Goal: Task Accomplishment & Management: Manage account settings

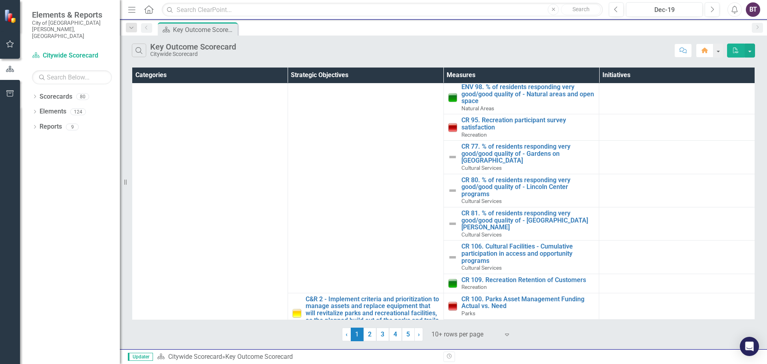
scroll to position [332, 0]
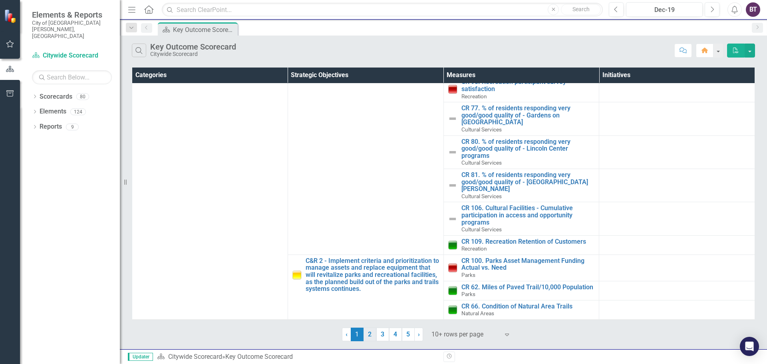
click at [369, 334] on link "2" at bounding box center [370, 335] width 13 height 14
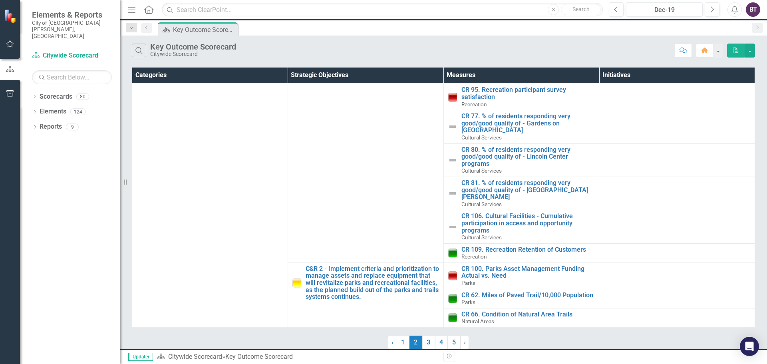
scroll to position [0, 0]
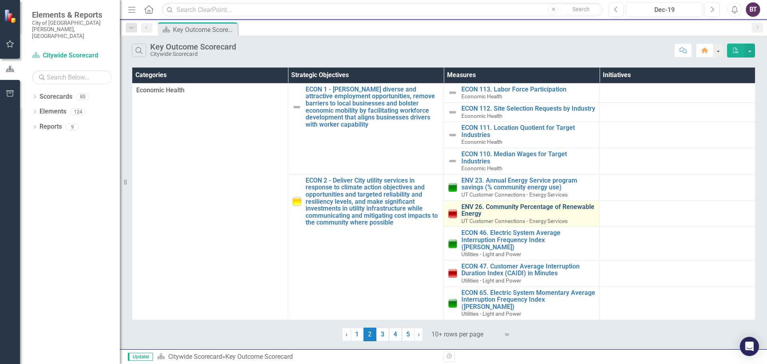
click at [575, 216] on link "ENV 26. Community Percentage of Renewable Energy" at bounding box center [529, 210] width 134 height 14
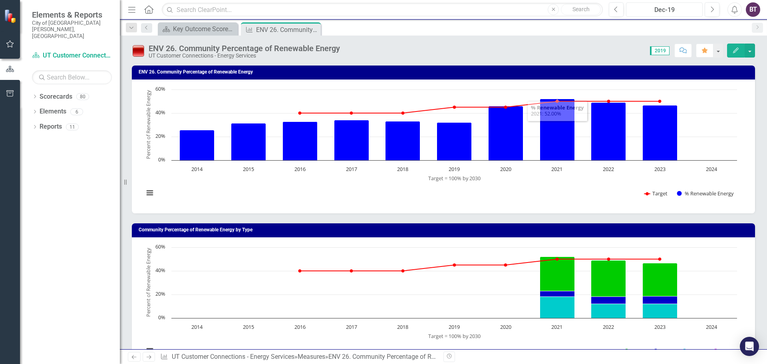
click at [665, 11] on div "Dec-19" at bounding box center [664, 10] width 71 height 10
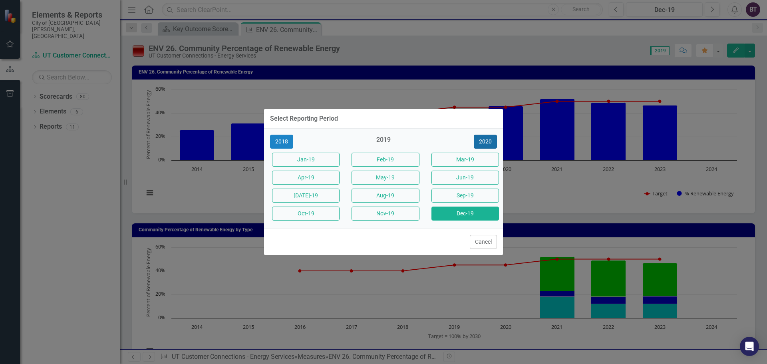
click at [482, 143] on button "2020" at bounding box center [485, 142] width 23 height 14
click at [482, 143] on button "2021" at bounding box center [485, 142] width 23 height 14
click at [482, 143] on button "2022" at bounding box center [485, 142] width 23 height 14
click at [482, 143] on button "2023" at bounding box center [485, 142] width 23 height 14
click at [482, 143] on button "2024" at bounding box center [485, 142] width 23 height 14
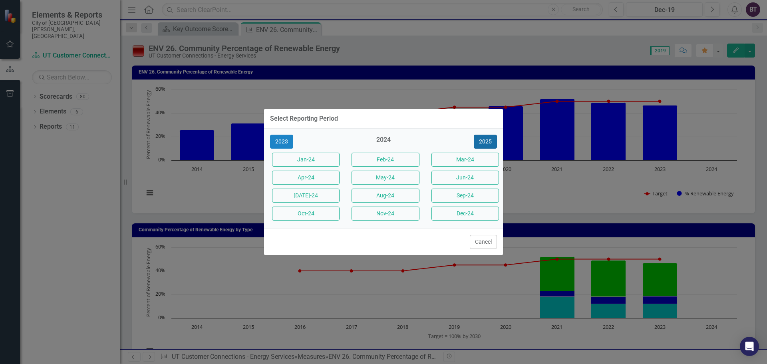
click at [486, 144] on button "2025" at bounding box center [485, 142] width 23 height 14
click at [393, 197] on button "Aug-25" at bounding box center [386, 196] width 68 height 14
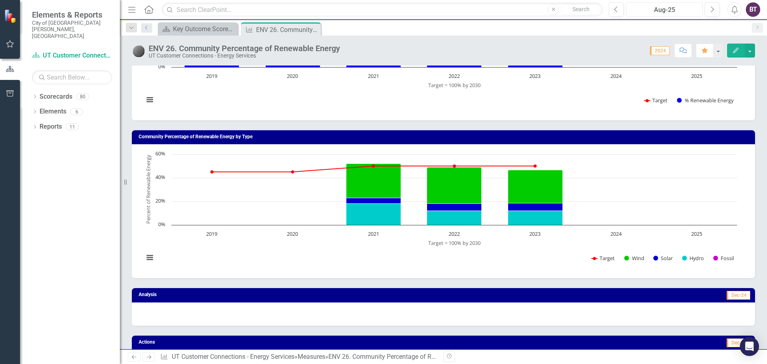
scroll to position [187, 0]
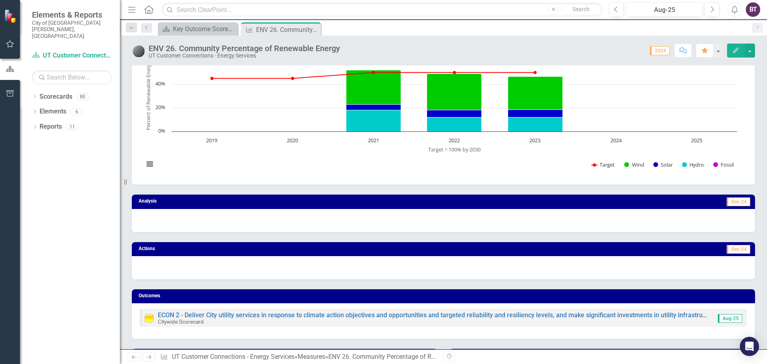
click at [377, 223] on div at bounding box center [444, 220] width 624 height 23
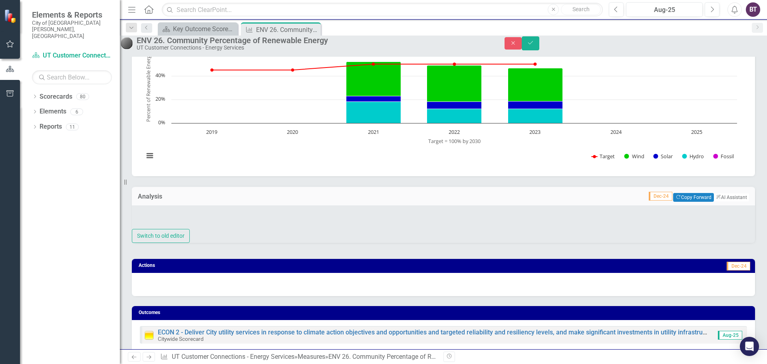
click at [343, 229] on div at bounding box center [444, 217] width 624 height 24
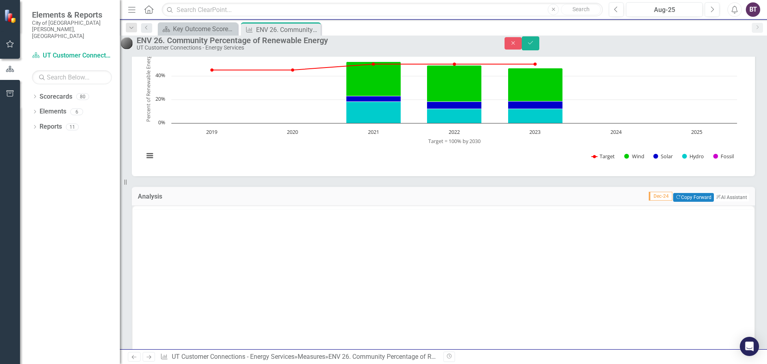
scroll to position [0, 0]
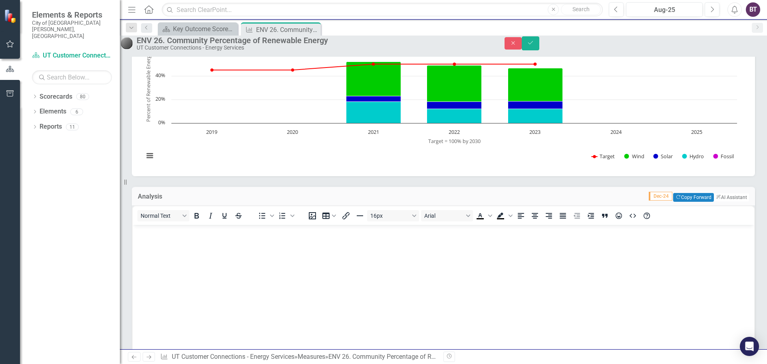
click at [330, 237] on body "Rich Text Area. Press ALT-0 for help." at bounding box center [444, 285] width 622 height 120
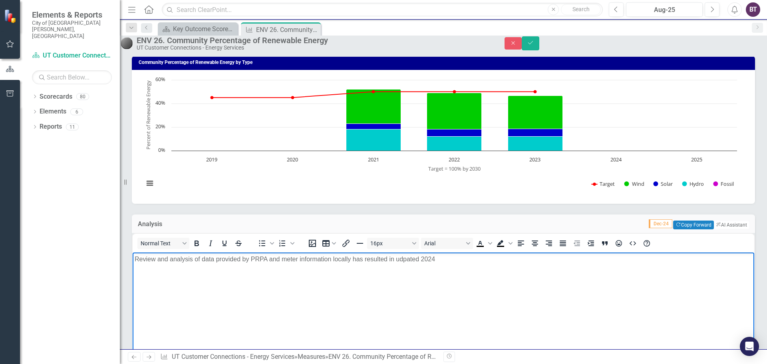
scroll to position [187, 0]
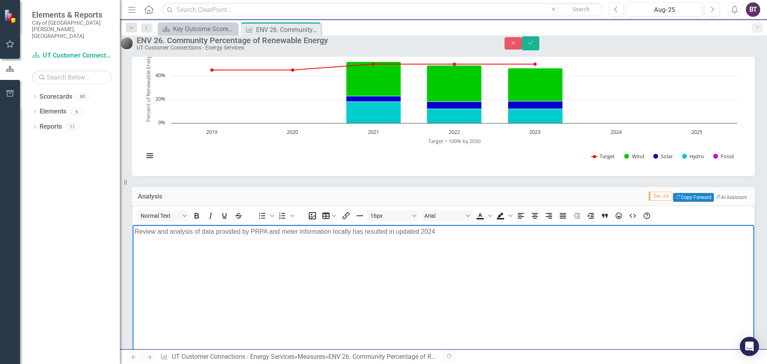
click at [269, 233] on p "Review and analysis of data provided by PRPA and meter information locally has …" at bounding box center [444, 232] width 618 height 10
click at [354, 233] on p "Review and analysis of data provided by PRPA and meter information locally has …" at bounding box center [444, 232] width 618 height 10
click at [483, 235] on p "Review and analysis of data provided by PRPA and meter information locally in […" at bounding box center [444, 232] width 618 height 10
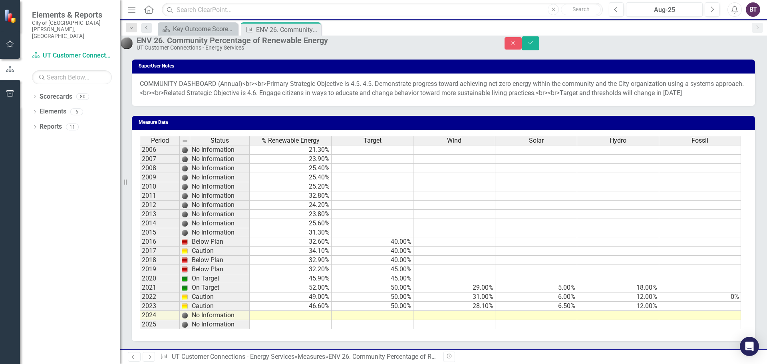
scroll to position [817, 0]
click at [349, 319] on td at bounding box center [373, 315] width 82 height 9
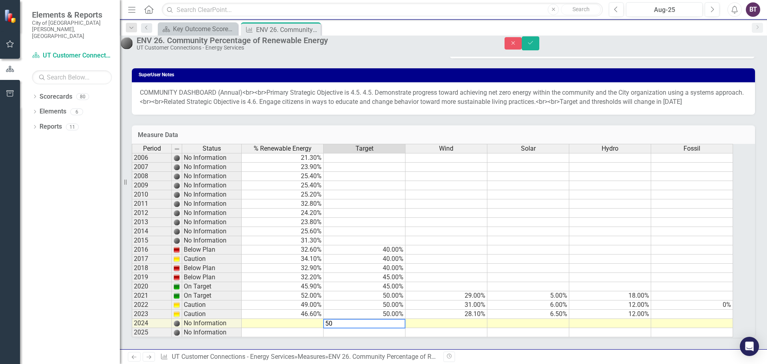
type textarea "50"
click at [287, 323] on td at bounding box center [283, 323] width 82 height 9
click at [359, 333] on td at bounding box center [365, 332] width 82 height 9
click at [430, 323] on td at bounding box center [447, 323] width 82 height 9
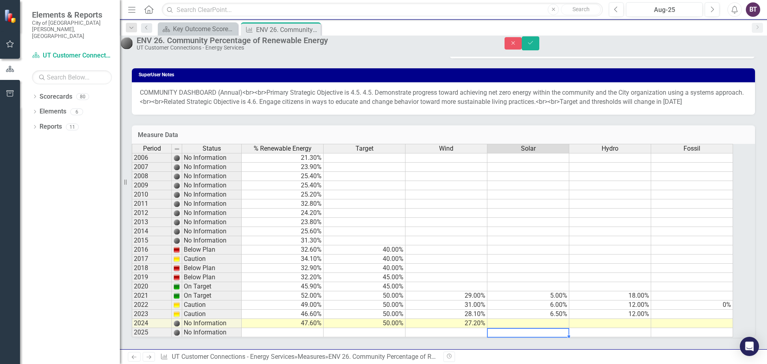
click at [555, 328] on td at bounding box center [529, 332] width 82 height 9
click at [554, 320] on td at bounding box center [529, 323] width 82 height 9
click at [620, 321] on td at bounding box center [611, 323] width 82 height 9
type textarea "14"
click at [698, 320] on td at bounding box center [692, 323] width 82 height 9
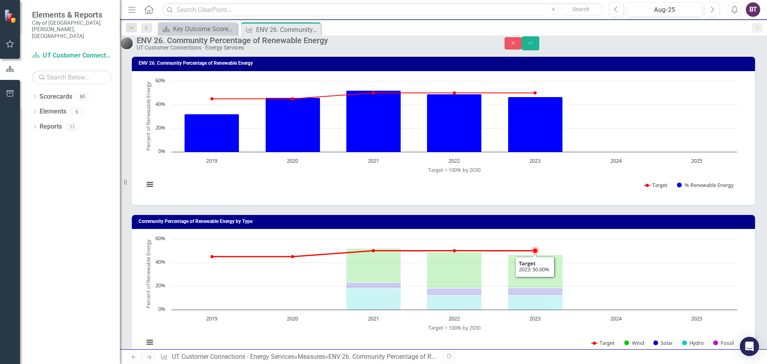
scroll to position [93, 0]
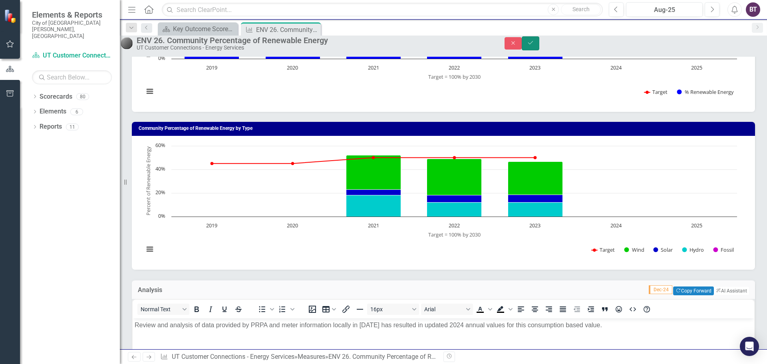
click at [540, 50] on button "Save" at bounding box center [531, 43] width 18 height 14
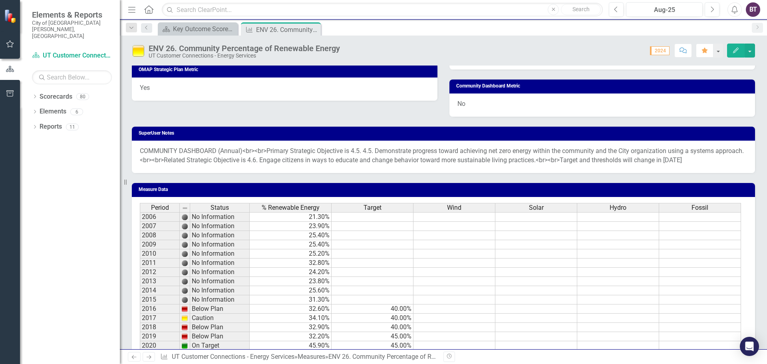
scroll to position [543, 0]
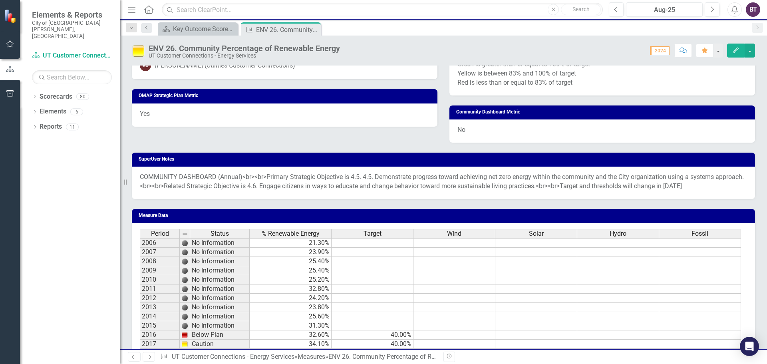
click at [432, 186] on span "COMMUNITY DASHBOARD (Annual)<br><br>Primary Strategic Objective is 4.5. 4.5. De…" at bounding box center [442, 181] width 604 height 17
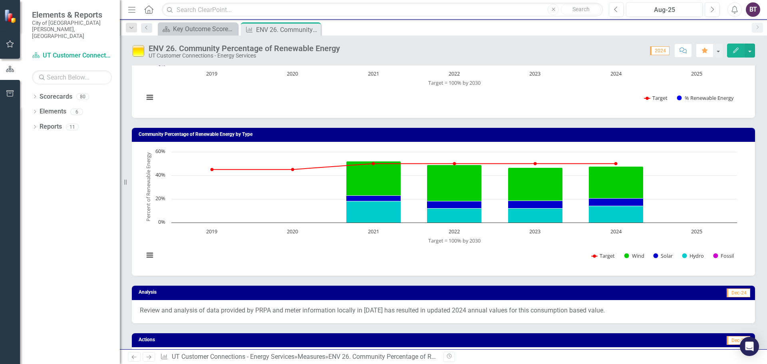
scroll to position [0, 0]
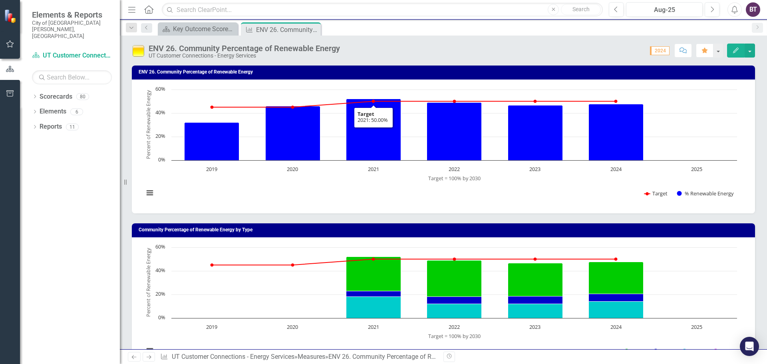
click at [134, 50] on img at bounding box center [138, 50] width 13 height 13
click at [136, 52] on img at bounding box center [138, 50] width 13 height 13
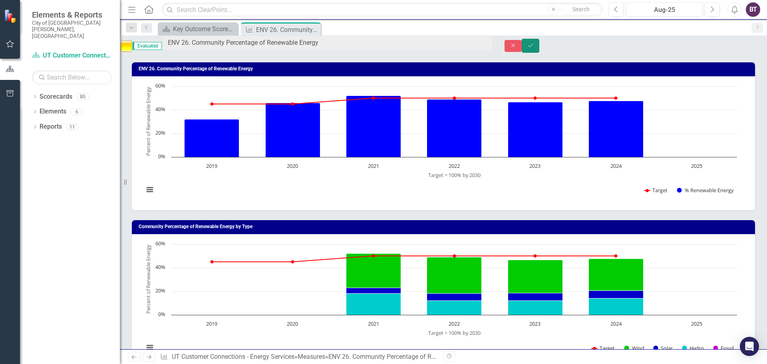
click at [534, 48] on icon "Save" at bounding box center [530, 46] width 7 height 6
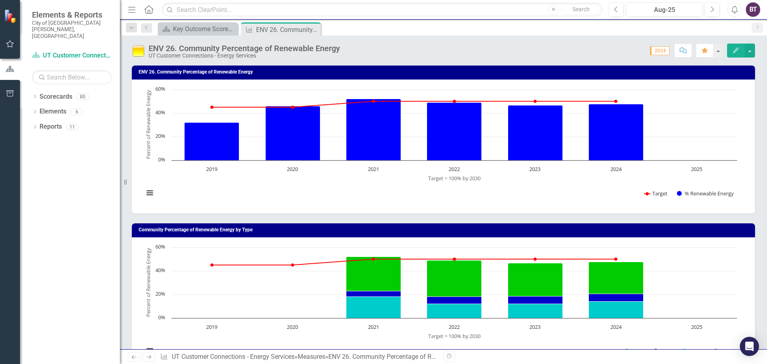
click at [401, 28] on div "Scorecard Key Outcome Scorecard Close Measure ENV 26. Community Percentage of R…" at bounding box center [452, 28] width 592 height 13
click at [12, 45] on icon "button" at bounding box center [10, 43] width 8 height 7
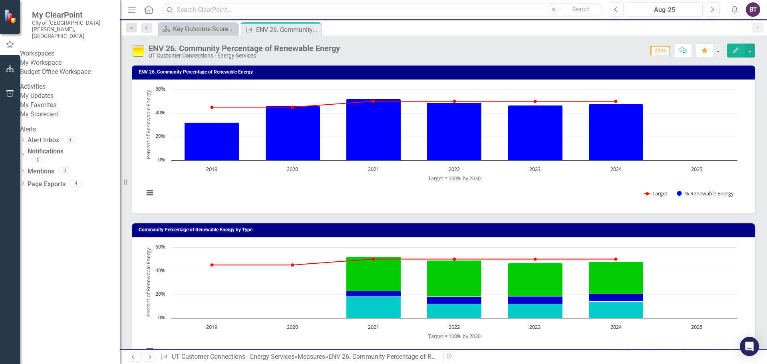
click at [52, 110] on link "My Favorites" at bounding box center [70, 105] width 100 height 9
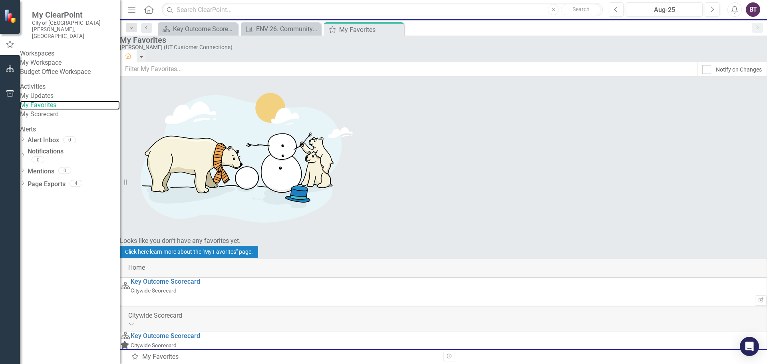
scroll to position [93, 0]
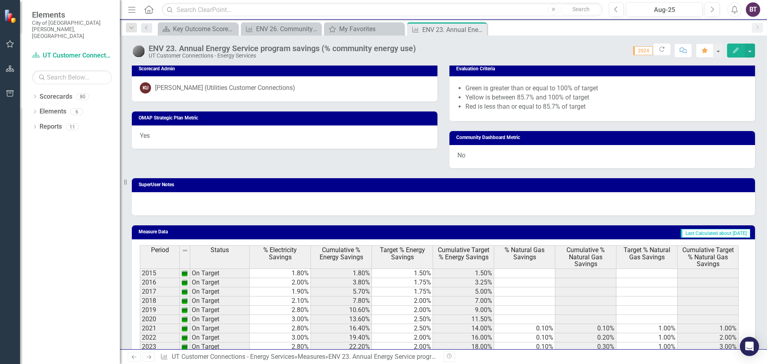
scroll to position [1212, 0]
